Goal: Navigation & Orientation: Find specific page/section

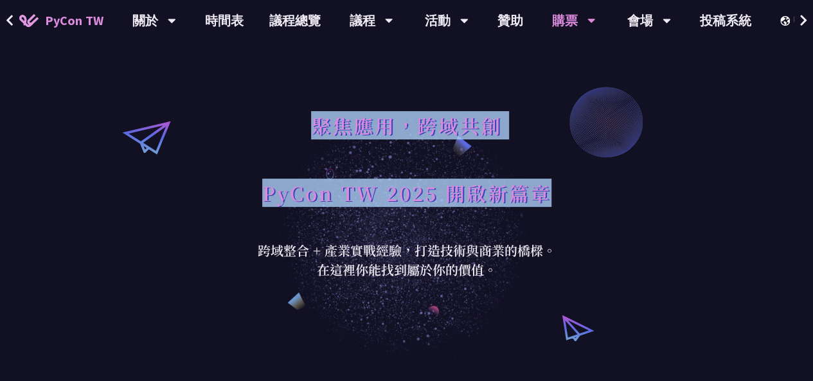
drag, startPoint x: 315, startPoint y: 125, endPoint x: 572, endPoint y: 197, distance: 267.2
click at [572, 197] on div "聚焦應用，跨域共創 PyCon TW 2025 開啟新篇章 跨域整合 + 產業實戰經驗，打造技術與商業的橋樑。 在這裡你能找到屬於你的價值。" at bounding box center [406, 180] width 813 height 360
click at [520, 203] on h1 "PyCon TW 2025 開啟新篇章" at bounding box center [406, 193] width 289 height 39
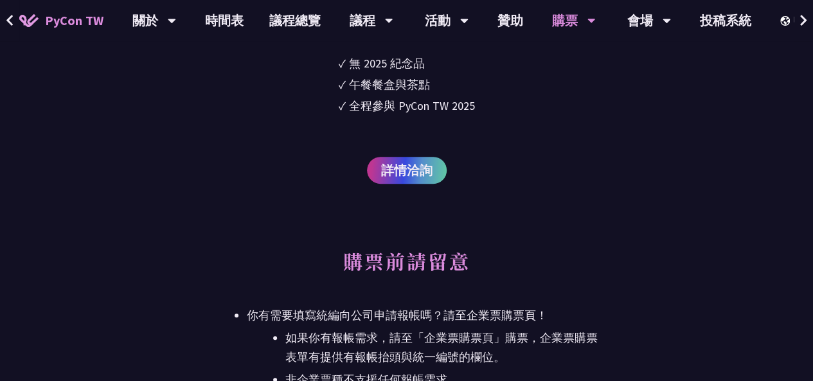
scroll to position [2829, 0]
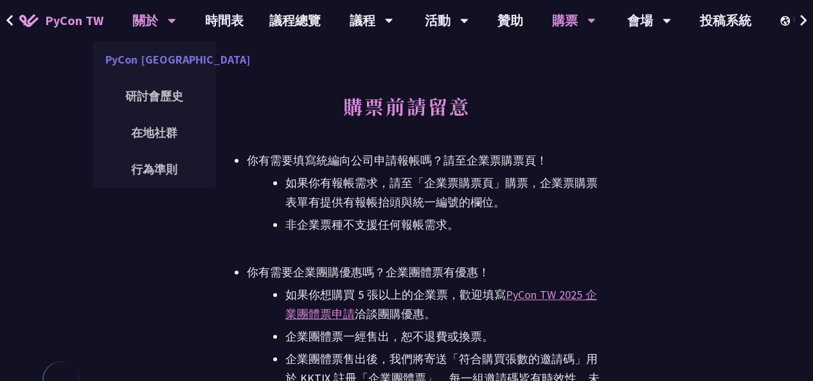
click at [161, 62] on link "PyCon [GEOGRAPHIC_DATA]" at bounding box center [154, 59] width 123 height 30
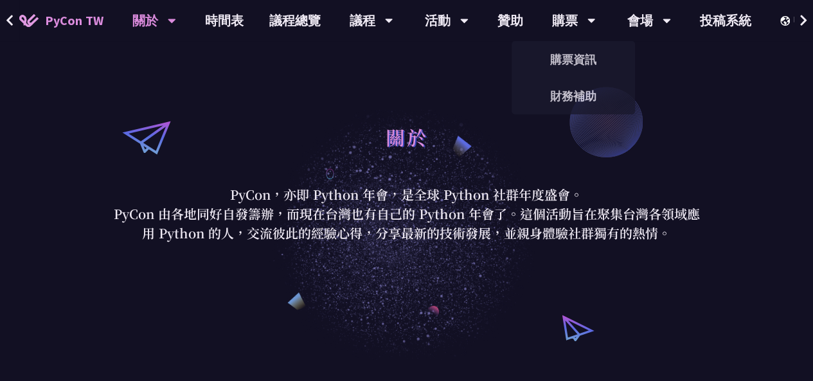
click at [433, 208] on p "PyCon 由各地同好自發籌辦，而現在台灣也有自己的 Python 年會了。這個活動旨在聚集台灣各領域應用 Python 的人，交流彼此的經驗心得，分享最新的…" at bounding box center [407, 223] width 598 height 39
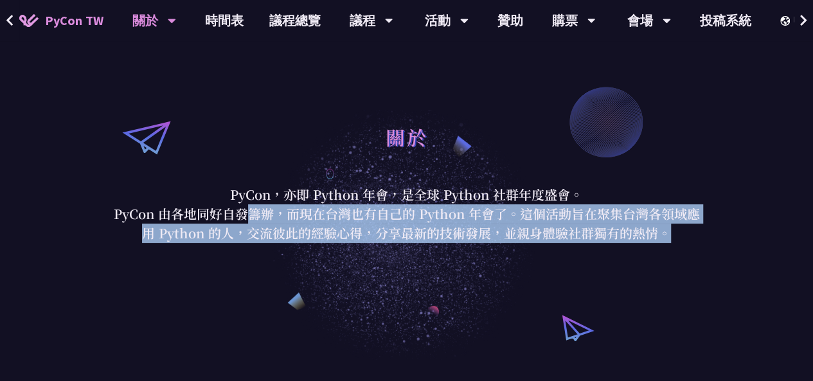
click at [433, 208] on p "PyCon 由各地同好自發籌辦，而現在台灣也有自己的 Python 年會了。這個活動旨在聚集台灣各領域應用 Python 的人，交流彼此的經驗心得，分享最新的…" at bounding box center [407, 223] width 598 height 39
click at [431, 218] on p "PyCon 由各地同好自發籌辦，而現在台灣也有自己的 Python 年會了。這個活動旨在聚集台灣各領域應用 Python 的人，交流彼此的經驗心得，分享最新的…" at bounding box center [407, 223] width 598 height 39
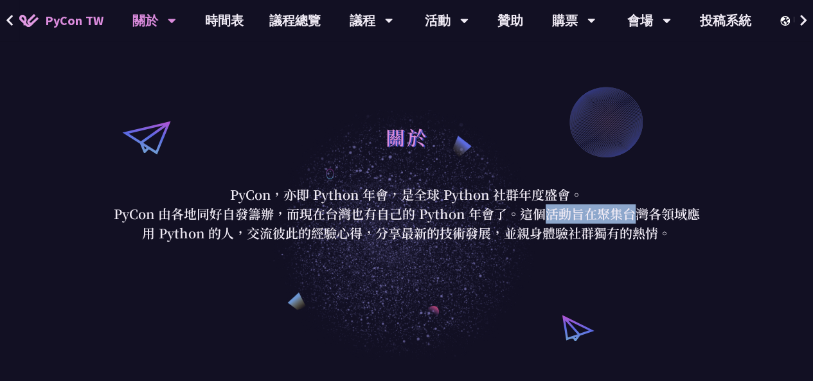
click at [431, 218] on p "PyCon 由各地同好自發籌辦，而現在台灣也有自己的 Python 年會了。這個活動旨在聚集台灣各領域應用 Python 的人，交流彼此的經驗心得，分享最新的…" at bounding box center [407, 223] width 598 height 39
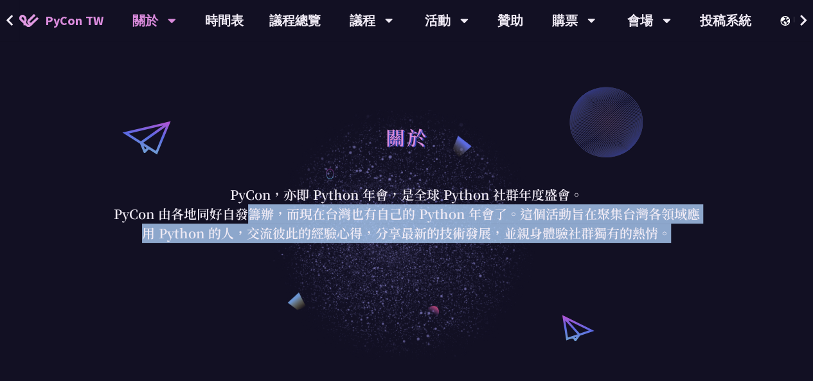
click at [431, 218] on p "PyCon 由各地同好自發籌辦，而現在台灣也有自己的 Python 年會了。這個活動旨在聚集台灣各領域應用 Python 的人，交流彼此的經驗心得，分享最新的…" at bounding box center [407, 223] width 598 height 39
click at [418, 230] on p "PyCon 由各地同好自發籌辦，而現在台灣也有自己的 Python 年會了。這個活動旨在聚集台灣各領域應用 Python 的人，交流彼此的經驗心得，分享最新的…" at bounding box center [407, 223] width 598 height 39
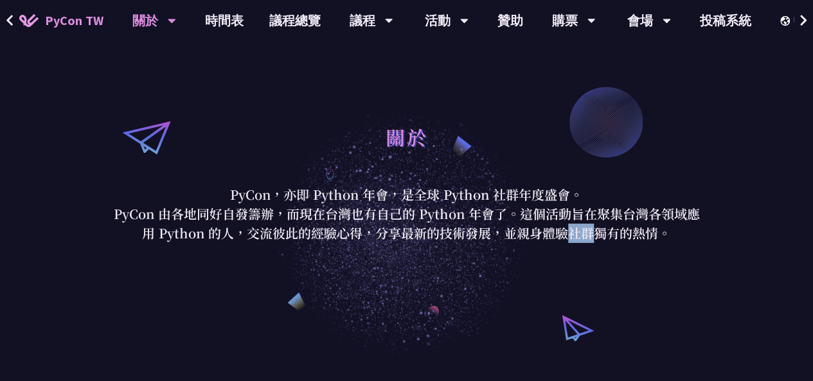
click at [418, 230] on p "PyCon 由各地同好自發籌辦，而現在台灣也有自己的 Python 年會了。這個活動旨在聚集台灣各領域應用 Python 的人，交流彼此的經驗心得，分享最新的…" at bounding box center [407, 223] width 598 height 39
click at [417, 236] on p "PyCon 由各地同好自發籌辦，而現在台灣也有自己的 Python 年會了。這個活動旨在聚集台灣各領域應用 Python 的人，交流彼此的經驗心得，分享最新的…" at bounding box center [407, 223] width 598 height 39
